Goal: Information Seeking & Learning: Learn about a topic

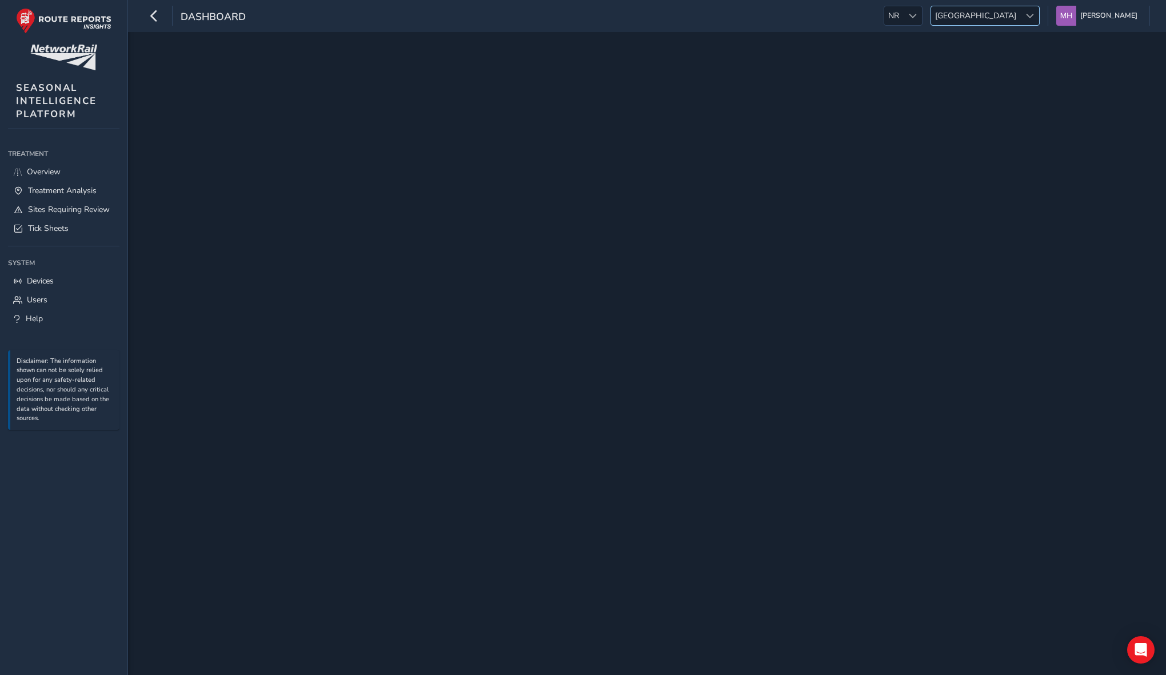
click at [1003, 17] on span "[GEOGRAPHIC_DATA]" at bounding box center [975, 15] width 89 height 19
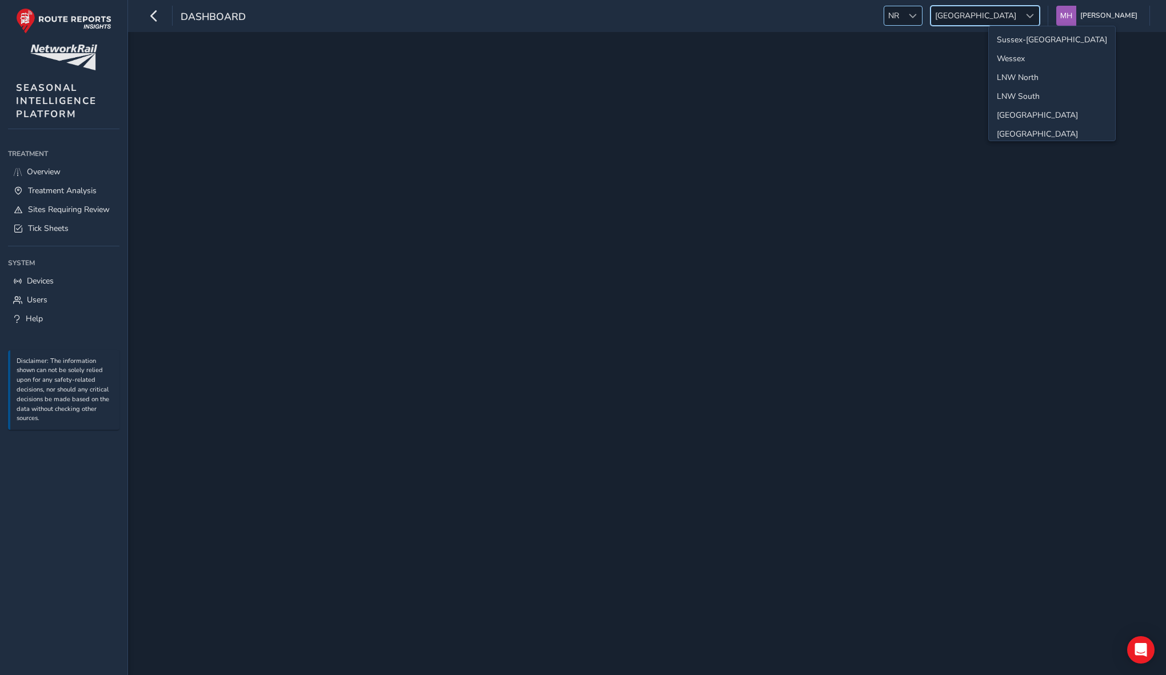
click at [903, 16] on span "NR" at bounding box center [893, 15] width 19 height 19
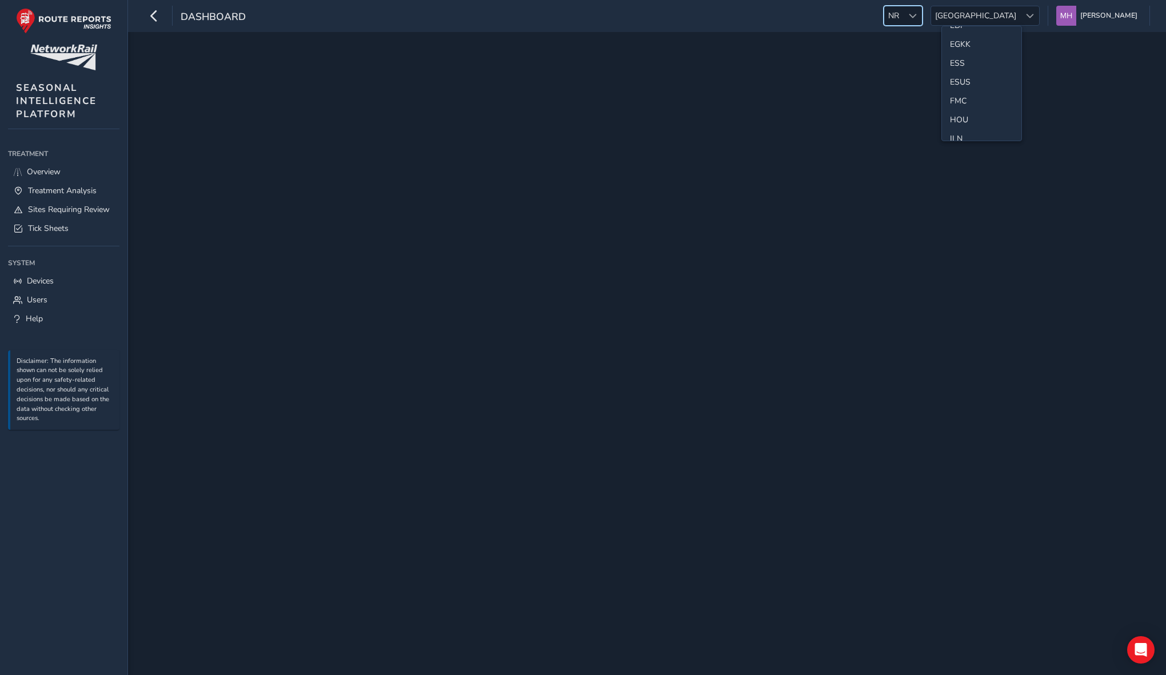
scroll to position [176, 0]
click at [960, 54] on li "ESS" at bounding box center [981, 52] width 79 height 19
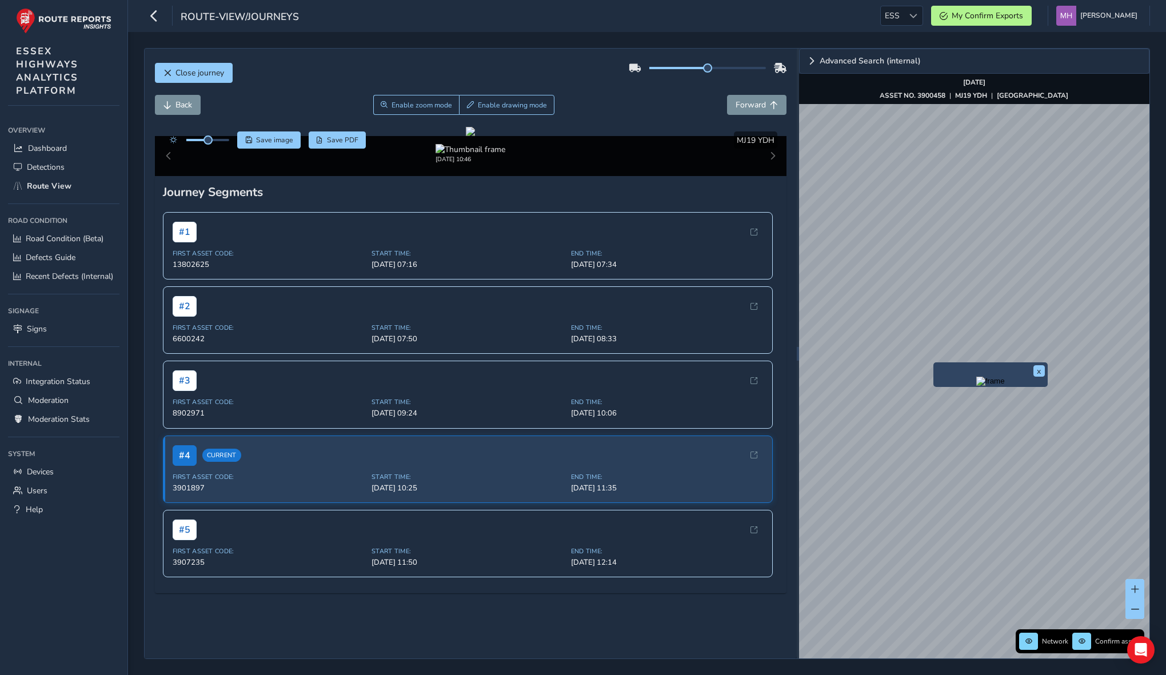
click at [986, 368] on div "x Advanced Search (internal) Network Confirm assets Sep 22 2025 ASSET NO. 39004…" at bounding box center [974, 354] width 350 height 610
click at [959, 89] on div "Advanced Search (internal) Network Confirm assets Sep 22 2025 ASSET NO. 3900458…" at bounding box center [974, 354] width 350 height 610
click at [921, 11] on div at bounding box center [913, 15] width 19 height 19
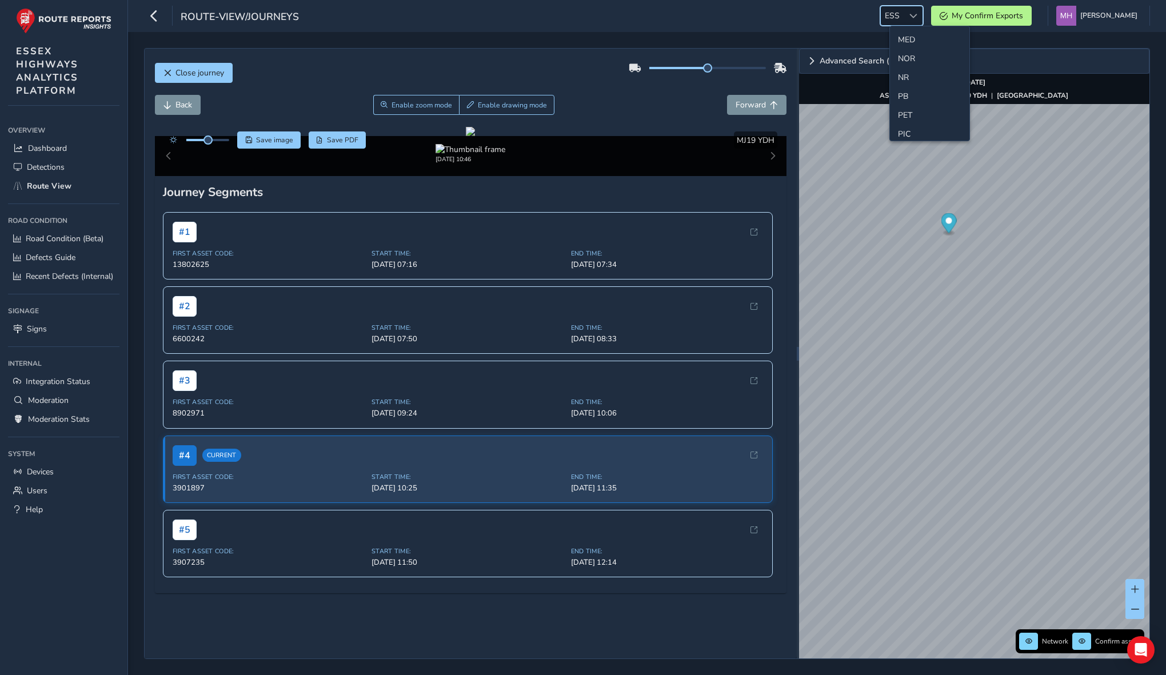
scroll to position [357, 0]
click at [907, 77] on li "NR" at bounding box center [929, 78] width 79 height 19
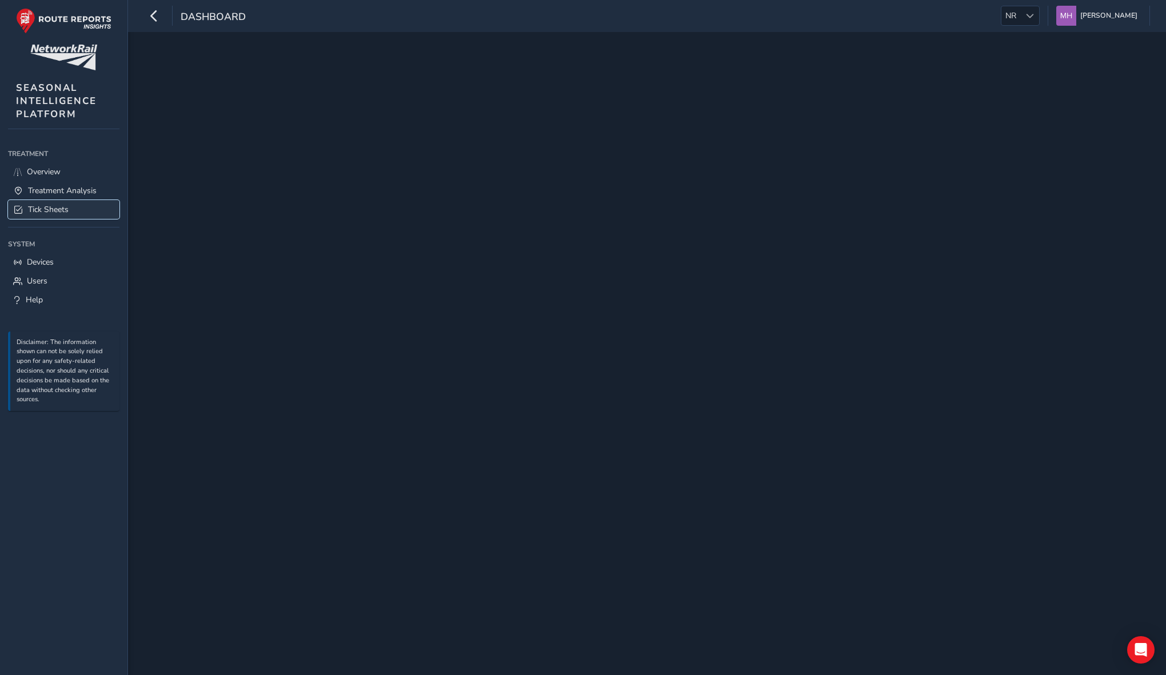
click at [80, 205] on ul "Overview Treatment Analysis Tick Sheets" at bounding box center [63, 190] width 111 height 57
